Goal: Task Accomplishment & Management: Manage account settings

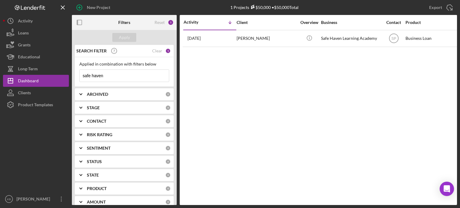
drag, startPoint x: 109, startPoint y: 74, endPoint x: 73, endPoint y: 78, distance: 36.4
click at [73, 78] on div "SEARCH FILTER Clear 1 Applied in combination with filters below safe haven Icon…" at bounding box center [124, 125] width 105 height 160
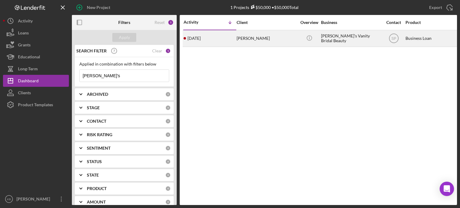
type input "[PERSON_NAME]'s"
click at [253, 42] on div "[PERSON_NAME]" at bounding box center [266, 39] width 60 height 16
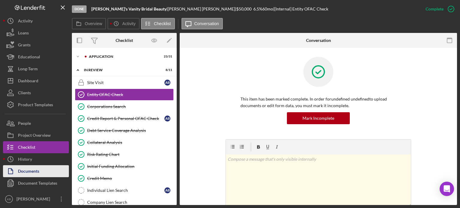
click at [25, 172] on div "Documents" at bounding box center [28, 171] width 21 height 13
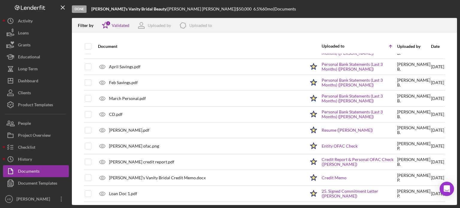
scroll to position [345, 0]
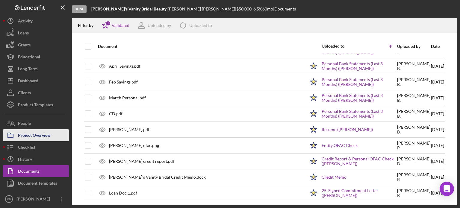
click at [32, 133] on div "Project Overview" at bounding box center [34, 135] width 33 height 13
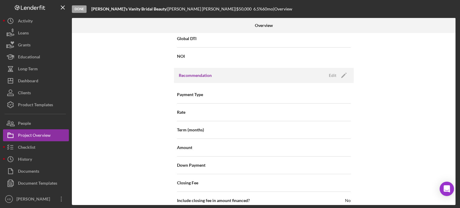
scroll to position [498, 0]
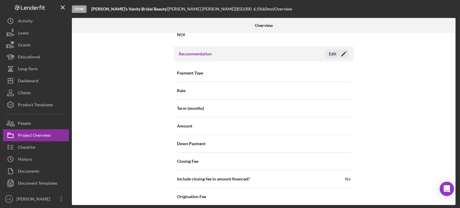
click at [334, 55] on div "Edit" at bounding box center [332, 53] width 7 height 9
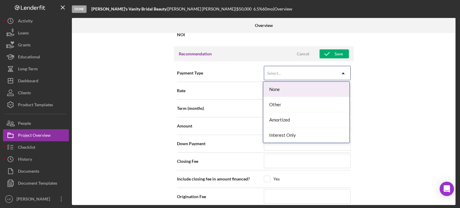
click at [338, 74] on icon "Icon/Dropdown Arrow" at bounding box center [343, 73] width 14 height 14
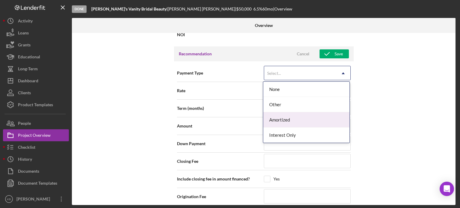
click at [282, 119] on div "Amortized" at bounding box center [306, 119] width 86 height 15
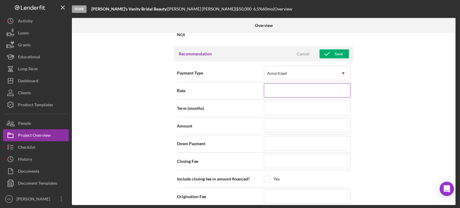
click at [306, 88] on input at bounding box center [307, 90] width 87 height 14
type input "6%"
type input "6.%"
type input "6.5%"
type input "6.500%"
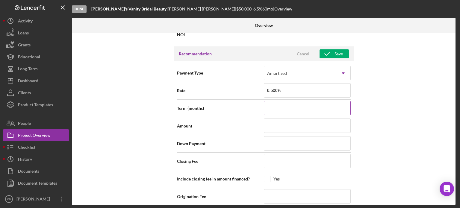
click at [296, 102] on input at bounding box center [307, 108] width 87 height 14
type input "6"
type input "60"
click at [279, 123] on input at bounding box center [307, 126] width 87 height 14
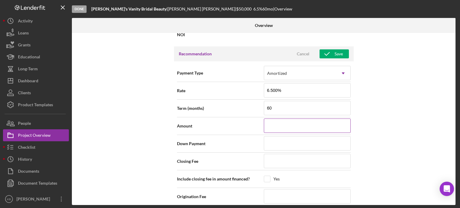
type input "$6"
type input "$65"
type input "$650"
type input "$6,500"
type input "$65,000"
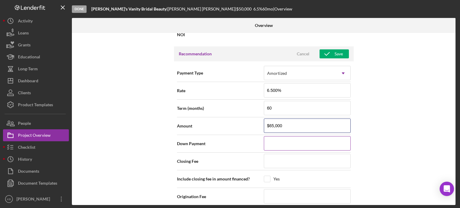
type input "$65,000"
click at [281, 139] on input at bounding box center [307, 143] width 87 height 14
type input "$0"
click at [281, 158] on input at bounding box center [307, 161] width 87 height 14
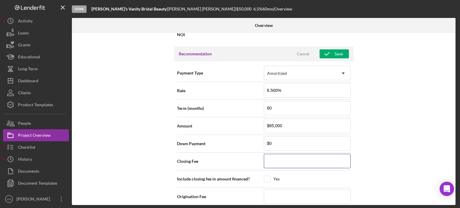
type input "$7"
type input "$73"
type input "$739"
type input "$7,393"
type input "$73,935"
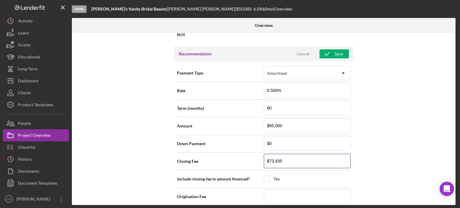
type input "$7,393"
type input "$739"
type input "$73"
type input "$7"
type input "$8"
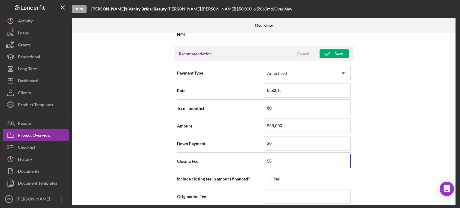
type input "$89"
type input "$893"
type input "$8,935"
type input "$893"
type input "$89"
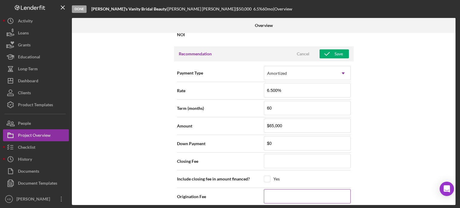
click at [280, 195] on input at bounding box center [307, 196] width 87 height 14
click at [270, 163] on input at bounding box center [307, 161] width 87 height 14
click at [246, 168] on div "Closing Fee $89" at bounding box center [264, 162] width 174 height 18
drag, startPoint x: 455, startPoint y: 125, endPoint x: 454, endPoint y: 131, distance: 6.2
click at [454, 131] on div "Overview Internal Workflow Stage Done Icon/Dropdown Arrow Archive (can unarchiv…" at bounding box center [264, 111] width 385 height 187
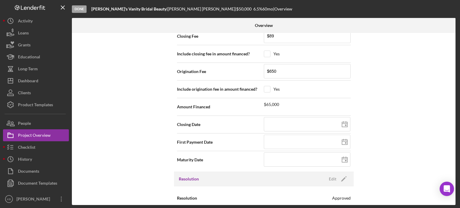
scroll to position [635, 0]
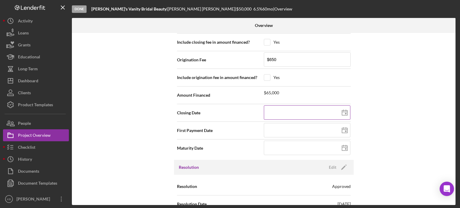
click at [343, 113] on polygon at bounding box center [344, 112] width 5 height 5
click at [340, 131] on icon at bounding box center [344, 130] width 15 height 15
click at [342, 145] on icon at bounding box center [344, 148] width 15 height 15
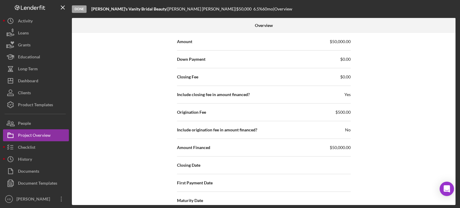
scroll to position [875, 0]
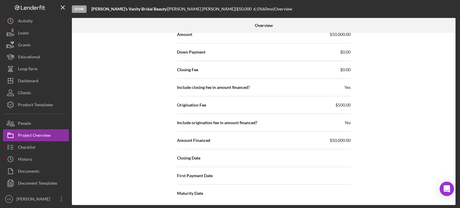
click at [453, 184] on body "Done [PERSON_NAME]'s Vanity Bridal Beauty | [PERSON_NAME] | $50,000 6.5 % 60 mo…" at bounding box center [230, 104] width 460 height 208
drag, startPoint x: 453, startPoint y: 184, endPoint x: 454, endPoint y: 180, distance: 3.9
click at [454, 180] on body "Done [PERSON_NAME]'s Vanity Bridal Beauty | [PERSON_NAME] | $50,000 6.5 % 60 mo…" at bounding box center [230, 104] width 460 height 208
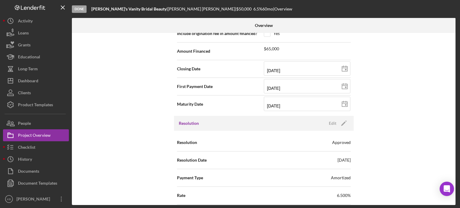
scroll to position [677, 0]
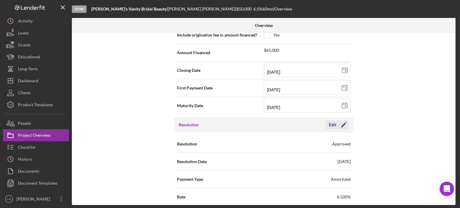
click at [342, 123] on polygon "button" at bounding box center [343, 125] width 4 height 4
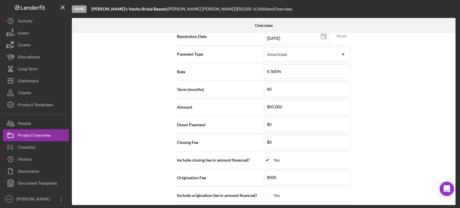
scroll to position [805, 0]
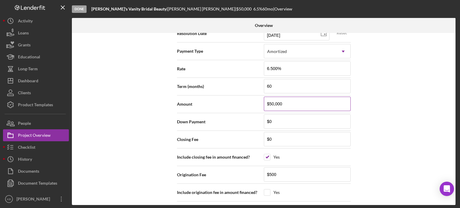
click at [283, 101] on input "$50,000" at bounding box center [307, 104] width 87 height 14
click at [274, 123] on input "$0" at bounding box center [307, 121] width 87 height 14
click at [277, 140] on input "$0" at bounding box center [307, 139] width 87 height 14
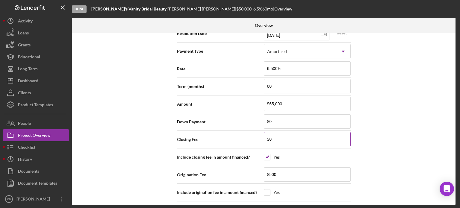
click at [277, 140] on input "$0" at bounding box center [307, 139] width 87 height 14
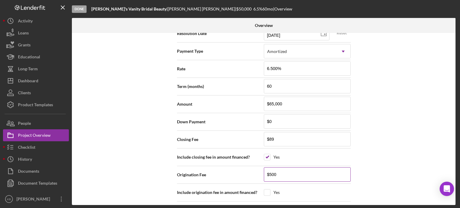
click at [280, 173] on input "$500" at bounding box center [307, 174] width 87 height 14
click at [266, 157] on input "checkbox" at bounding box center [267, 157] width 6 height 6
click at [283, 172] on input "$500" at bounding box center [307, 174] width 87 height 14
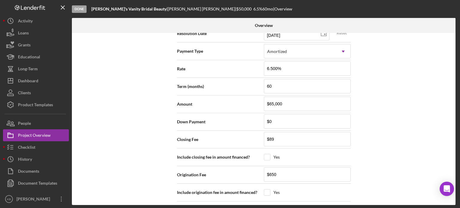
click at [376, 168] on div "Internal Workflow Stage Done Icon/Dropdown Arrow Archive (can unarchive later i…" at bounding box center [263, 119] width 383 height 172
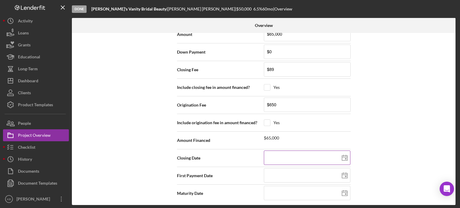
click at [345, 157] on line at bounding box center [344, 157] width 5 height 0
click at [344, 172] on icon at bounding box center [344, 175] width 15 height 15
click at [340, 189] on icon at bounding box center [344, 193] width 15 height 15
click at [306, 189] on input at bounding box center [307, 193] width 87 height 14
click at [386, 188] on div "Internal Workflow Stage Done Icon/Dropdown Arrow Archive (can unarchive later i…" at bounding box center [263, 119] width 383 height 172
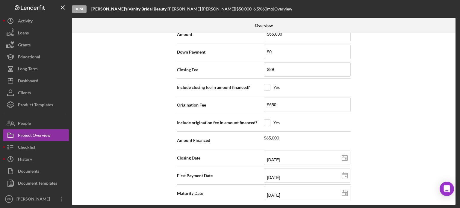
drag, startPoint x: 454, startPoint y: 183, endPoint x: 456, endPoint y: 198, distance: 14.8
click at [456, 198] on body "Done [PERSON_NAME]'s Vanity Bridal Beauty | [PERSON_NAME] | $50,000 6.5 % 60 mo…" at bounding box center [230, 104] width 460 height 208
click at [454, 197] on div "Overview Internal Workflow Stage Done Icon/Dropdown Arrow Archive (can unarchiv…" at bounding box center [264, 111] width 385 height 187
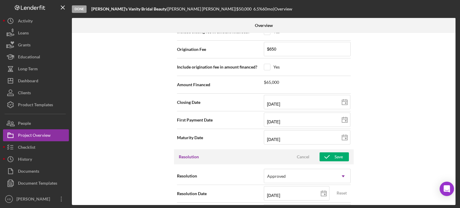
scroll to position [641, 0]
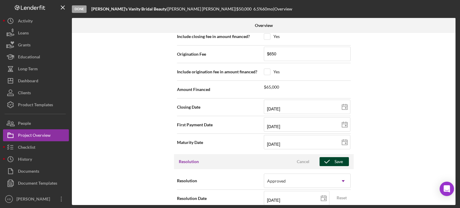
click at [335, 161] on div "Save" at bounding box center [338, 161] width 8 height 9
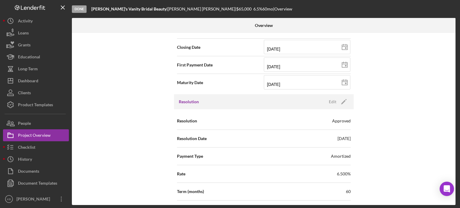
scroll to position [696, 0]
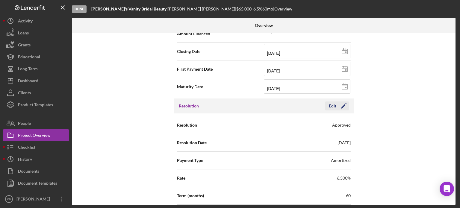
click at [334, 103] on div "Edit" at bounding box center [332, 105] width 7 height 9
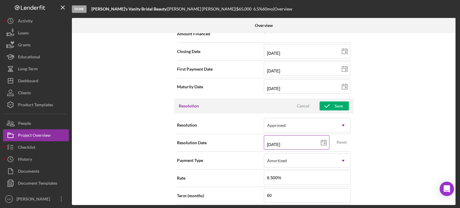
click at [325, 140] on polygon at bounding box center [323, 142] width 5 height 5
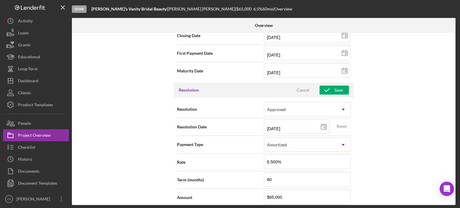
scroll to position [703, 0]
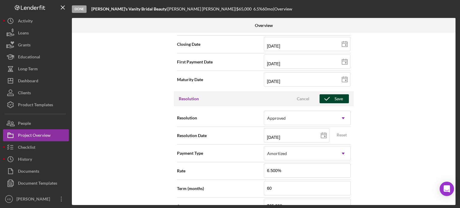
click at [338, 97] on div "Save" at bounding box center [338, 98] width 8 height 9
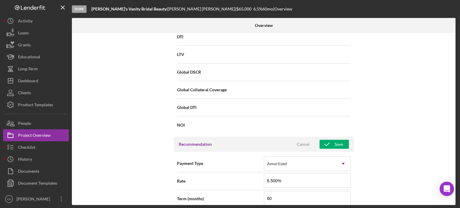
scroll to position [405, 0]
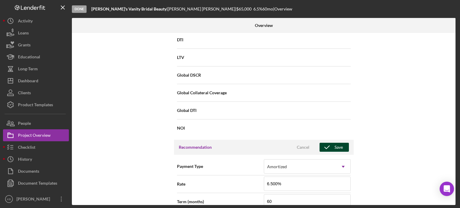
click at [335, 148] on div "Save" at bounding box center [338, 147] width 8 height 9
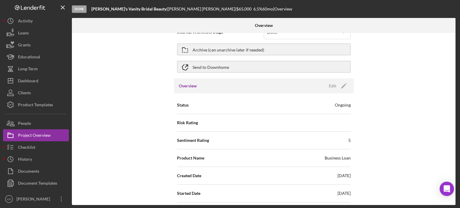
scroll to position [0, 0]
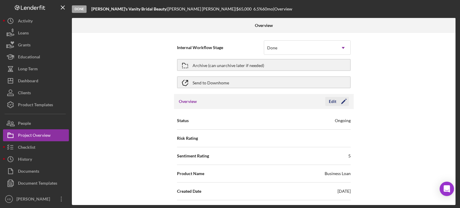
click at [342, 101] on polygon "button" at bounding box center [343, 102] width 4 height 4
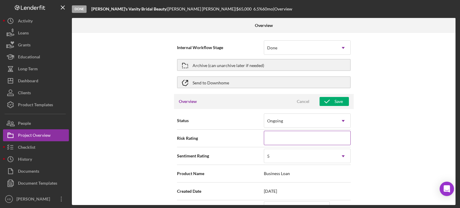
click at [279, 140] on input at bounding box center [307, 138] width 87 height 14
drag, startPoint x: 278, startPoint y: 140, endPoint x: 259, endPoint y: 137, distance: 19.1
click at [259, 137] on div "Risk Rating 2.1" at bounding box center [264, 138] width 174 height 15
click at [395, 134] on div "Internal Workflow Stage Done Icon/Dropdown Arrow Archive (can unarchive later i…" at bounding box center [263, 119] width 383 height 172
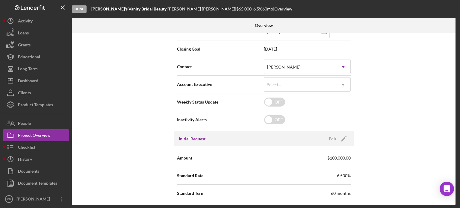
scroll to position [179, 0]
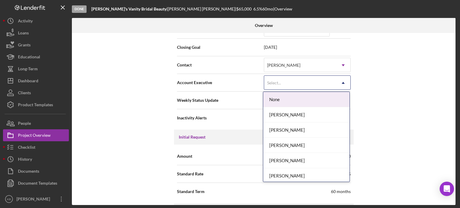
click at [344, 83] on icon "Icon/Dropdown Arrow" at bounding box center [343, 83] width 14 height 14
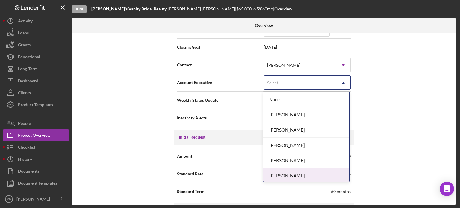
click at [283, 174] on div "[PERSON_NAME]" at bounding box center [306, 175] width 86 height 15
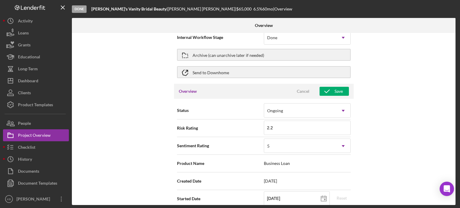
scroll to position [0, 0]
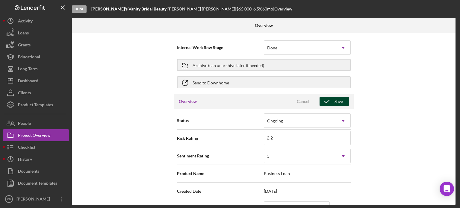
click at [339, 105] on div "Save" at bounding box center [338, 101] width 8 height 9
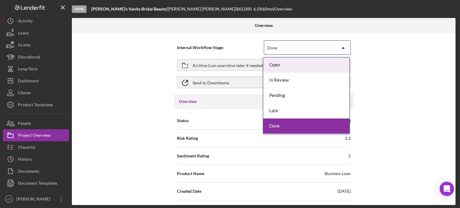
click at [344, 47] on icon "Icon/Dropdown Arrow" at bounding box center [343, 48] width 14 height 14
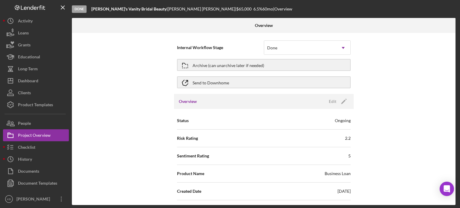
click at [414, 77] on div "Internal Workflow Stage Done Icon/Dropdown Arrow Archive (can unarchive later i…" at bounding box center [263, 119] width 383 height 172
click at [28, 148] on div "Checklist" at bounding box center [26, 147] width 17 height 13
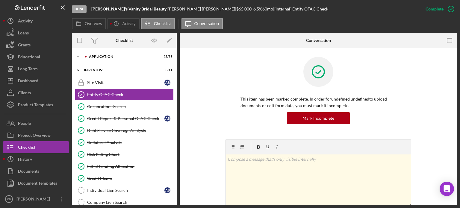
drag, startPoint x: 177, startPoint y: 106, endPoint x: 175, endPoint y: 111, distance: 5.8
click at [175, 111] on div "Overview Internal Workflow Stage Done Icon/Dropdown Arrow Archive (can unarchiv…" at bounding box center [264, 119] width 385 height 172
click at [78, 57] on polyline at bounding box center [78, 56] width 2 height 1
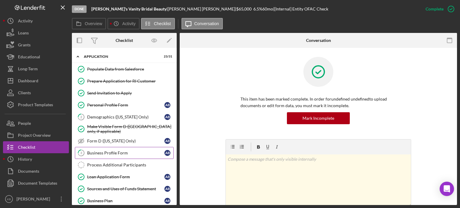
click at [110, 152] on div "Business Profile Form" at bounding box center [125, 153] width 77 height 5
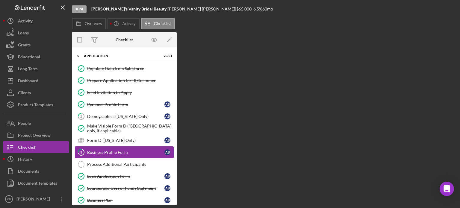
click at [110, 152] on div "Business Profile Form" at bounding box center [125, 152] width 77 height 5
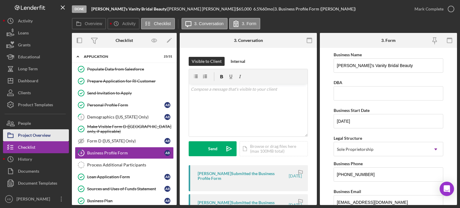
click at [32, 131] on div "Project Overview" at bounding box center [34, 135] width 33 height 13
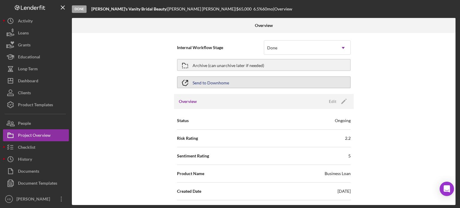
click at [210, 82] on div "Send to Downhome" at bounding box center [210, 82] width 37 height 11
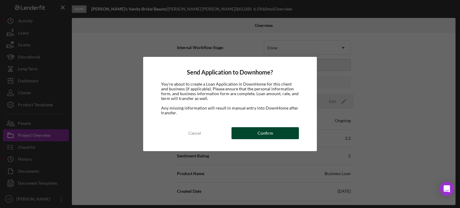
click at [267, 131] on div "Confirm" at bounding box center [265, 133] width 16 height 12
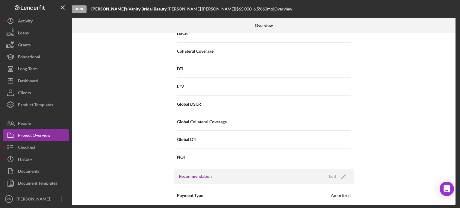
scroll to position [157, 0]
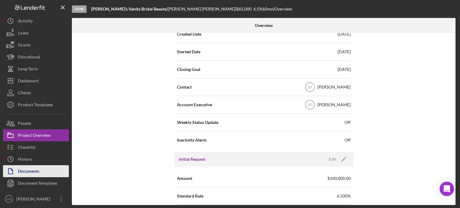
click at [30, 172] on div "Documents" at bounding box center [28, 171] width 21 height 13
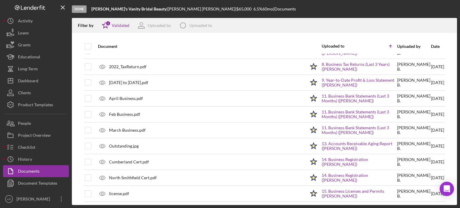
scroll to position [59, 0]
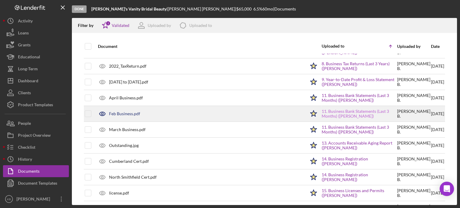
click at [344, 110] on link "11. Business Bank Statements (Last 3 Months) ([PERSON_NAME])" at bounding box center [358, 114] width 75 height 10
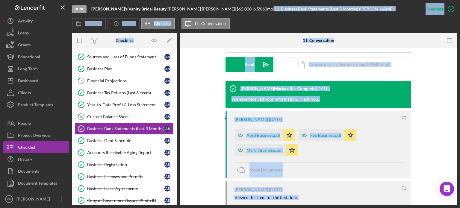
scroll to position [168, 0]
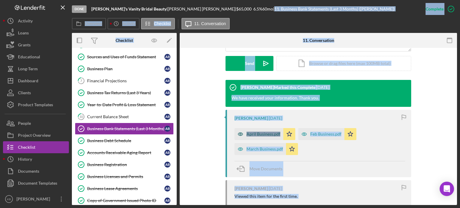
click at [269, 134] on div "April Business.pdf" at bounding box center [263, 134] width 34 height 5
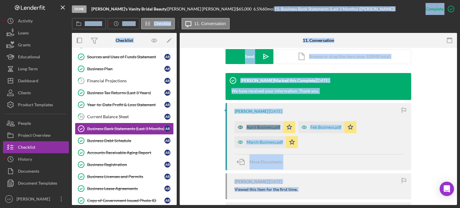
click at [269, 134] on div "April Business.pdf Icon/Star Feb Business.pdf Icon/Star March Business.pdf Icon…" at bounding box center [319, 133] width 171 height 30
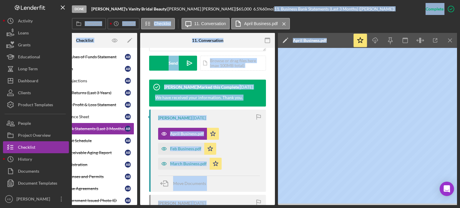
scroll to position [0, 40]
click at [227, 139] on div "April Business.pdf Icon/Star Feb Business.pdf Icon/Star March Business.pdf Icon…" at bounding box center [209, 147] width 102 height 45
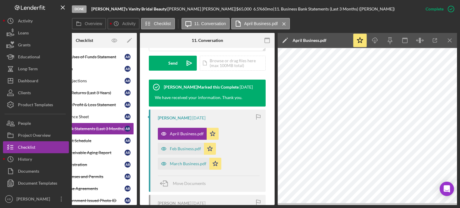
drag, startPoint x: 122, startPoint y: 205, endPoint x: 75, endPoint y: 207, distance: 46.7
click at [75, 207] on div "Done [PERSON_NAME]'s Vanity Bridal Beauty | [PERSON_NAME] | $65,000 6.5 % 60 mo…" at bounding box center [230, 104] width 460 height 208
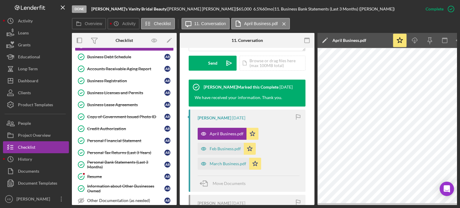
scroll to position [218, 0]
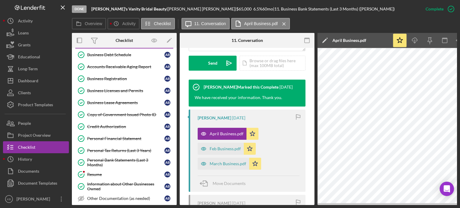
click at [175, 143] on div "Icon/Expander Application 23 / 31 Populate Data from Salesforce Populate Data f…" at bounding box center [124, 126] width 105 height 157
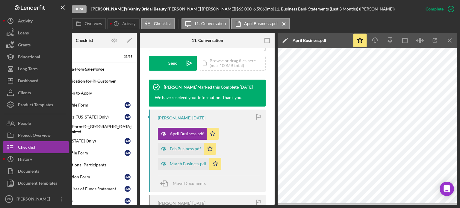
scroll to position [0, 0]
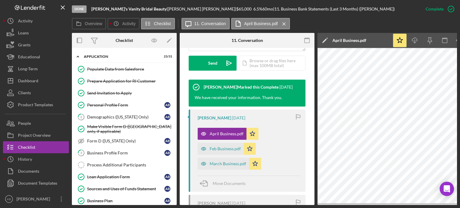
click at [176, 95] on div "Icon/Expander Application 23 / 31 Populate Data from Salesforce Populate Data f…" at bounding box center [124, 126] width 105 height 157
click at [33, 169] on div "Documents" at bounding box center [28, 171] width 21 height 13
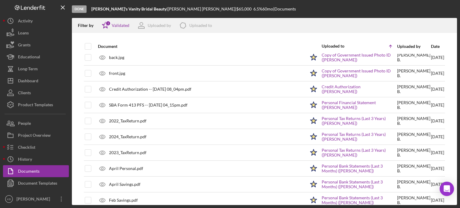
scroll to position [227, 0]
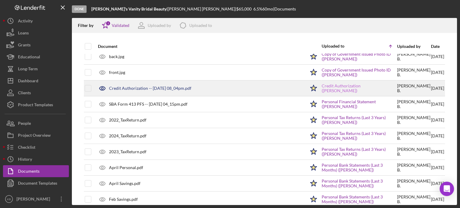
click at [333, 87] on link "Credit Authorization ([PERSON_NAME])" at bounding box center [358, 89] width 75 height 10
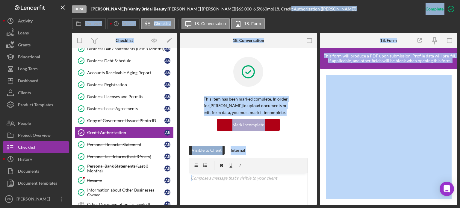
scroll to position [215, 0]
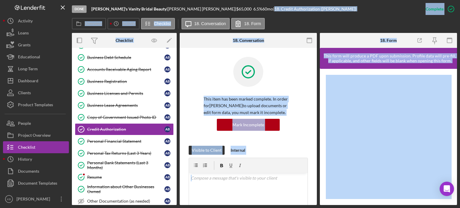
click at [292, 149] on div "Visible to Client Internal" at bounding box center [248, 150] width 119 height 9
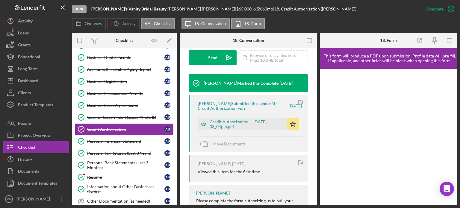
scroll to position [191, 0]
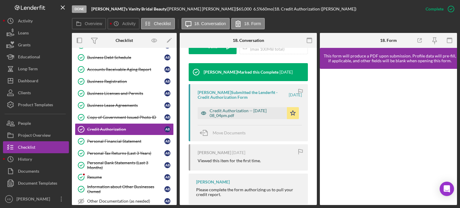
click at [227, 116] on div "Credit Authorization -- [DATE] 08_04pm.pdf" at bounding box center [247, 113] width 74 height 10
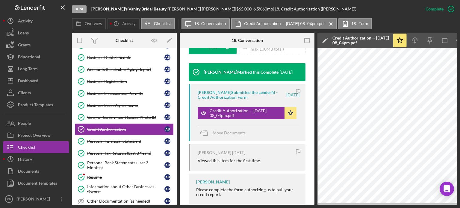
drag, startPoint x: 174, startPoint y: 127, endPoint x: 175, endPoint y: 119, distance: 7.8
click at [175, 119] on div "Icon/Expander Application 23 / 31 Populate Data from Salesforce Populate Data f…" at bounding box center [124, 126] width 105 height 157
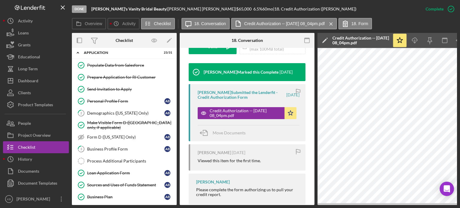
scroll to position [3, 0]
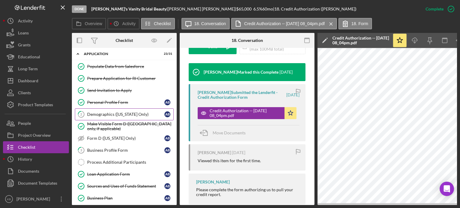
click at [116, 113] on div "Demographics ([US_STATE] Only)" at bounding box center [125, 114] width 77 height 5
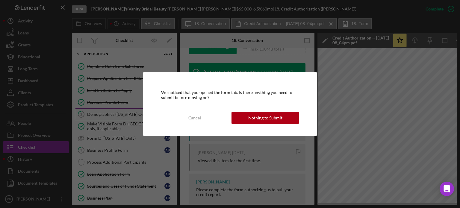
click at [116, 113] on body "Done [PERSON_NAME]'s Vanity Bridal Beauty | [PERSON_NAME] | $65,000 6.5 % 60 mo…" at bounding box center [230, 104] width 460 height 208
click at [251, 112] on div "Nothing to Submit" at bounding box center [265, 118] width 34 height 12
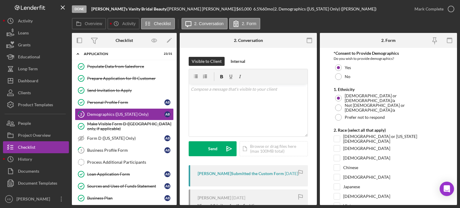
drag, startPoint x: 455, startPoint y: 65, endPoint x: 455, endPoint y: 72, distance: 6.3
click at [455, 72] on form "*Consent to Provide Demographics Do you wish to provide demographics? Yes No 1.…" at bounding box center [388, 126] width 137 height 157
drag, startPoint x: 455, startPoint y: 72, endPoint x: 456, endPoint y: 90, distance: 18.3
click at [456, 90] on form "*Consent to Provide Demographics Do you wish to provide demographics? Yes No 1.…" at bounding box center [388, 126] width 137 height 157
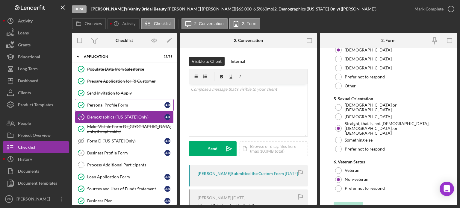
click at [108, 109] on link "Personal Profile Form Personal Profile Form A B" at bounding box center [124, 105] width 99 height 12
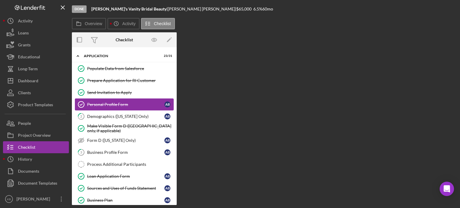
click at [108, 109] on link "Personal Profile Form Personal Profile Form A B" at bounding box center [124, 104] width 99 height 12
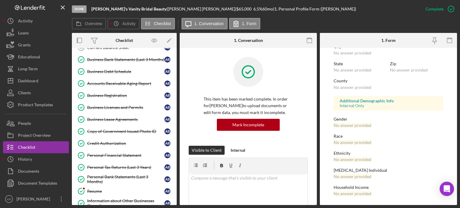
scroll to position [214, 0]
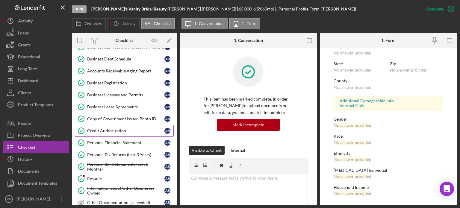
click at [106, 128] on div "Credit Authorization" at bounding box center [125, 130] width 77 height 5
